Goal: Task Accomplishment & Management: Use online tool/utility

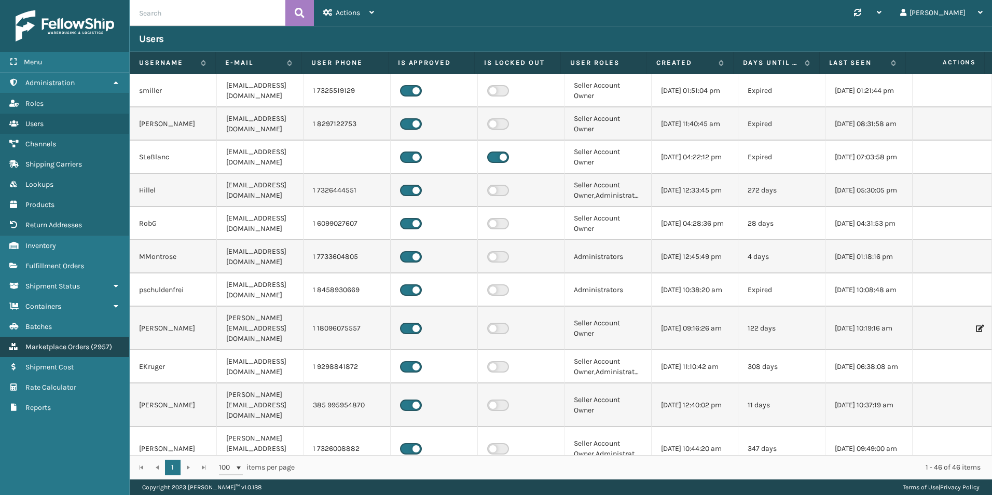
click at [49, 346] on span "Marketplace Orders" at bounding box center [57, 347] width 64 height 9
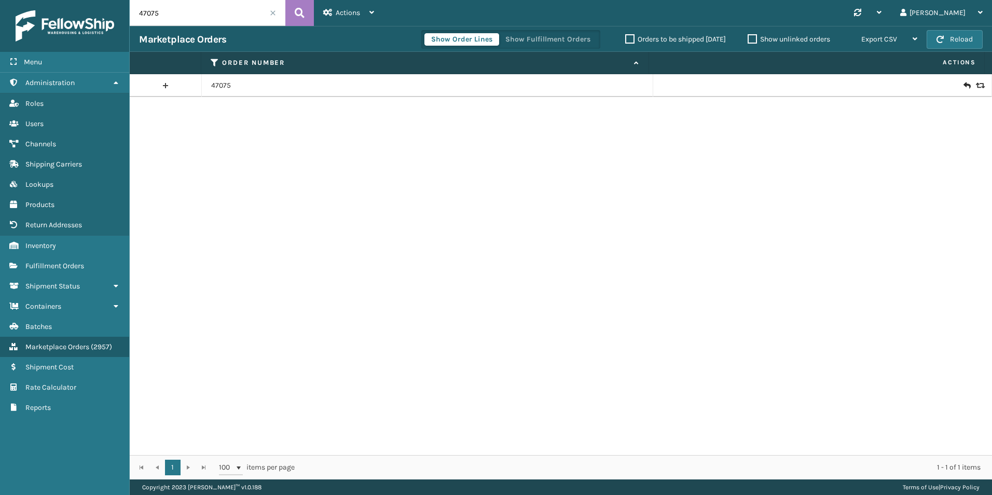
click at [179, 11] on input "47075" at bounding box center [208, 13] width 156 height 26
click at [179, 12] on input "47075" at bounding box center [208, 13] width 156 height 26
paste input "111-7845107-7559461"
type input "111-7845107-7559461"
click at [964, 86] on icon at bounding box center [967, 85] width 6 height 10
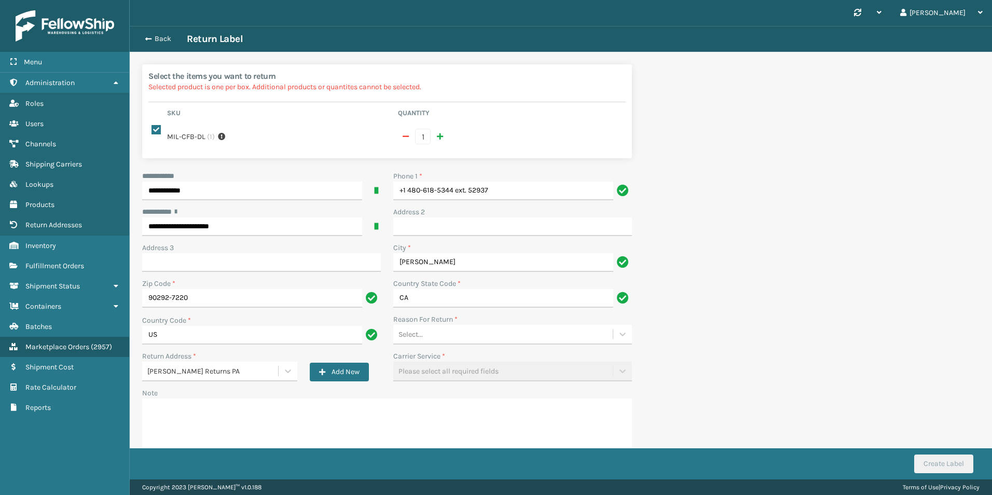
drag, startPoint x: 440, startPoint y: 342, endPoint x: 443, endPoint y: 348, distance: 7.4
click at [442, 344] on div "Select..." at bounding box center [512, 335] width 239 height 20
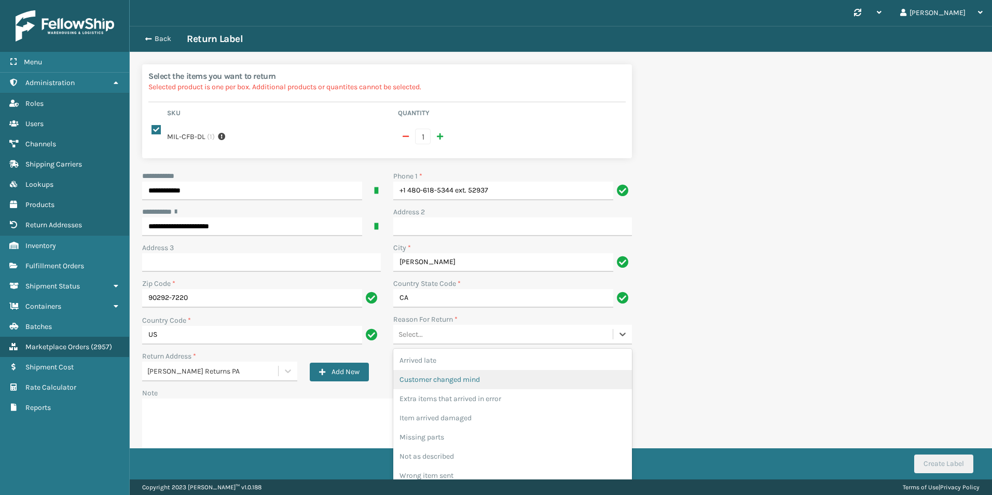
click at [447, 386] on div "Customer changed mind" at bounding box center [512, 379] width 239 height 19
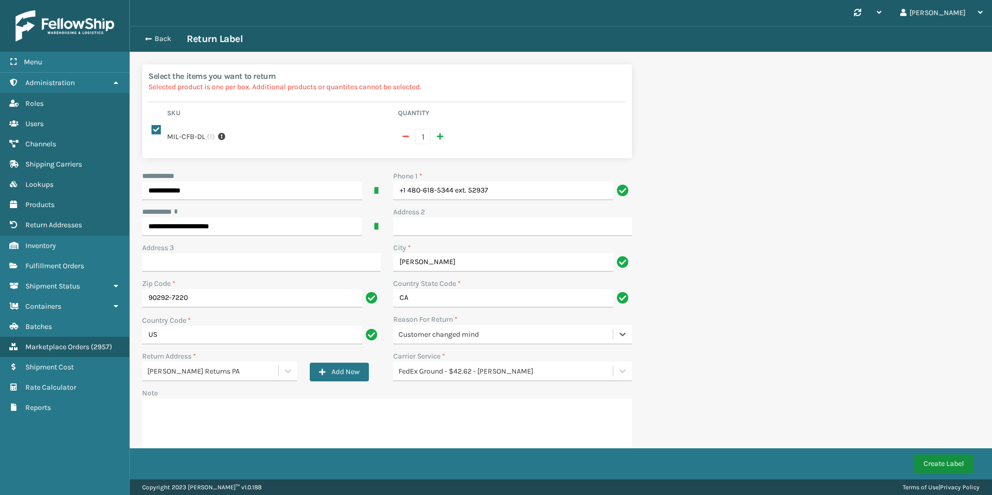
click at [954, 467] on button "Create Label" at bounding box center [944, 464] width 59 height 19
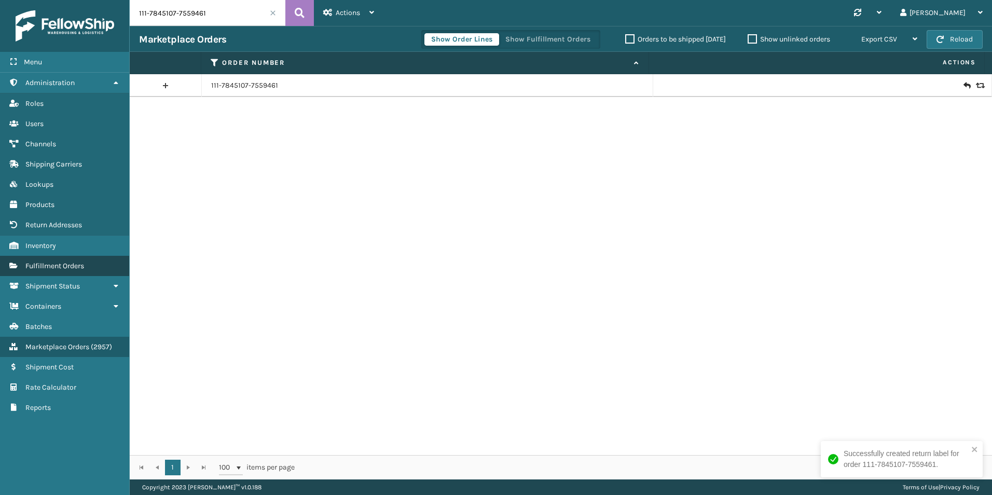
click at [63, 266] on span "Fulfillment Orders" at bounding box center [54, 266] width 59 height 9
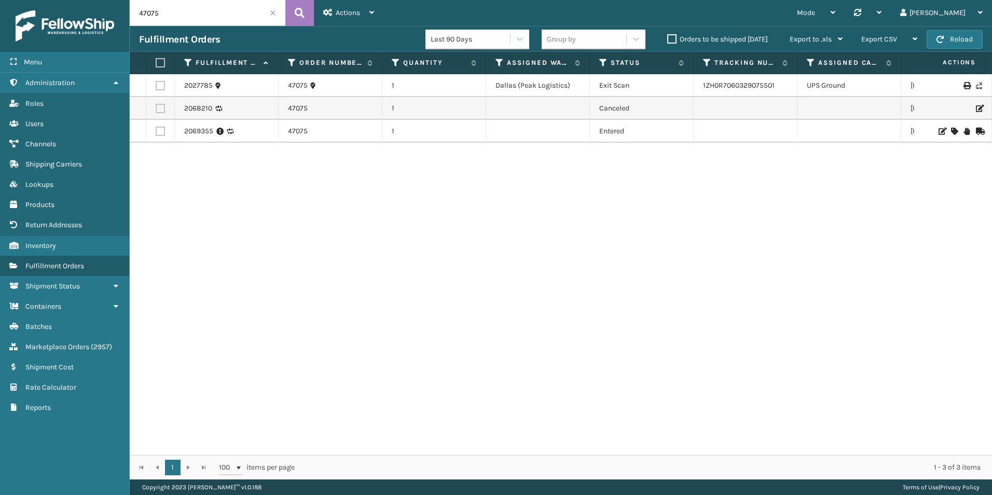
click at [206, 11] on input "47075" at bounding box center [208, 13] width 156 height 26
paste input "text"
click at [306, 15] on button at bounding box center [299, 13] width 29 height 26
click at [226, 3] on input "47075" at bounding box center [208, 13] width 156 height 26
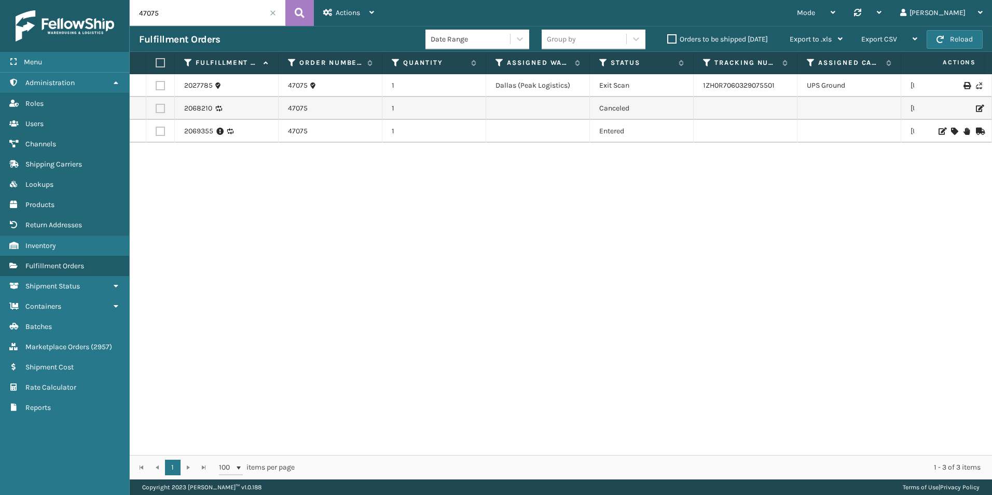
click at [226, 3] on input "47075" at bounding box center [208, 13] width 156 height 26
paste input "152"
click at [301, 19] on icon at bounding box center [300, 13] width 10 height 16
type input "47152"
